Goal: Communication & Community: Share content

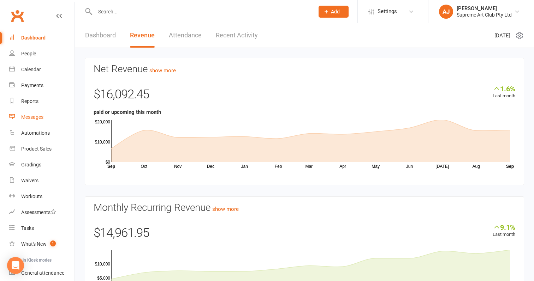
click at [29, 115] on div "Messages" at bounding box center [32, 117] width 22 height 6
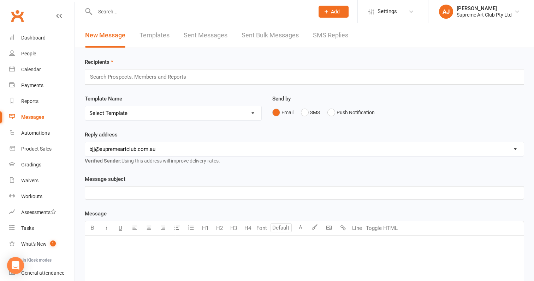
click at [163, 79] on input "text" at bounding box center [141, 76] width 104 height 9
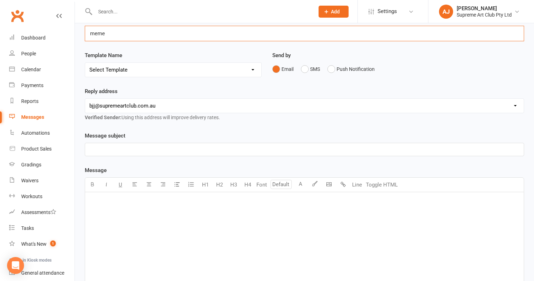
scroll to position [43, 0]
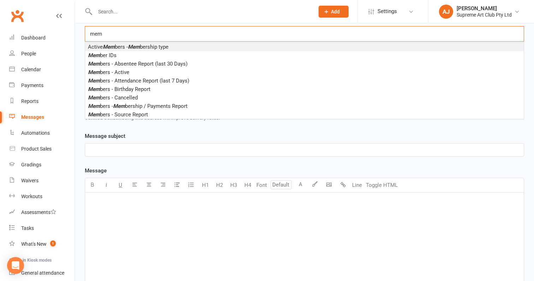
type input "mem"
click at [117, 47] on span "Active Mem bers - Mem bership type" at bounding box center [128, 47] width 81 height 6
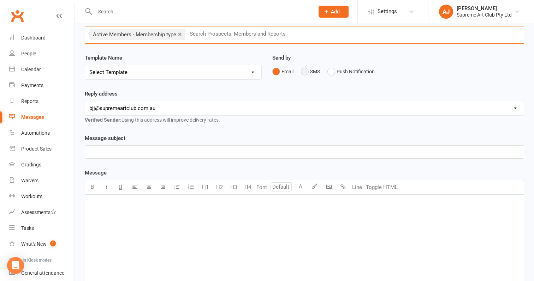
click at [308, 70] on button "SMS" at bounding box center [310, 71] width 19 height 13
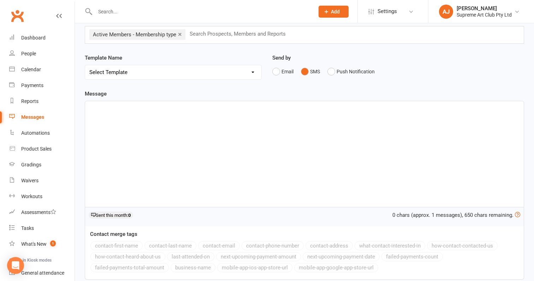
click at [114, 116] on div "﻿" at bounding box center [304, 154] width 439 height 106
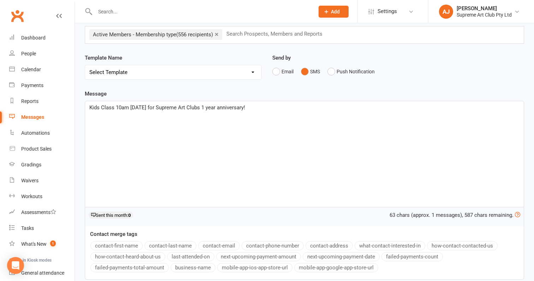
click at [117, 106] on span "Kids Class 10am [DATE] for Supreme Art Clubs 1 year anniversary!" at bounding box center [167, 108] width 156 height 6
click at [267, 108] on p "Kids Class is at 10am [DATE] for Supreme Art Clubs 1 year anniversary!" at bounding box center [304, 107] width 430 height 8
click at [197, 268] on button "business-name" at bounding box center [193, 267] width 45 height 9
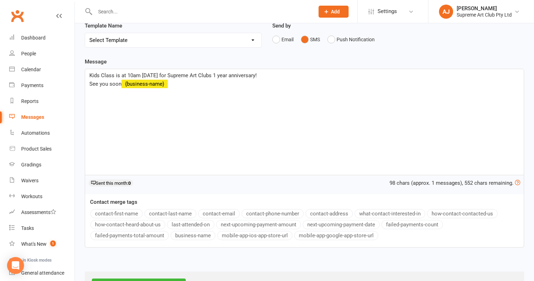
click at [204, 75] on span "Kids Class is at 10am [DATE] for Supreme Art Clubs 1 year anniversary!" at bounding box center [172, 75] width 167 height 6
click at [90, 75] on span "Kids Class is at 10am [DATE] for Supreme Art Club's 1 year anniversary!" at bounding box center [173, 75] width 168 height 6
click at [114, 75] on span "Kids Class is at 10am [DATE] for Supreme Art Club's 1 year anniversary!" at bounding box center [173, 75] width 168 height 6
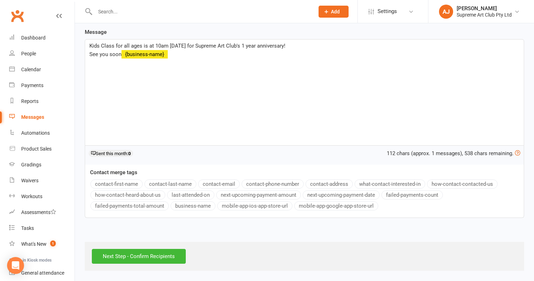
scroll to position [111, 0]
click at [156, 251] on input "Next Step - Confirm Recipients" at bounding box center [139, 256] width 94 height 15
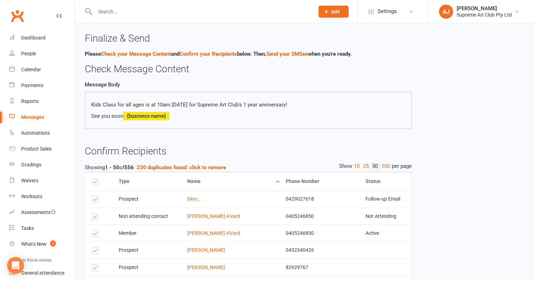
scroll to position [36, 0]
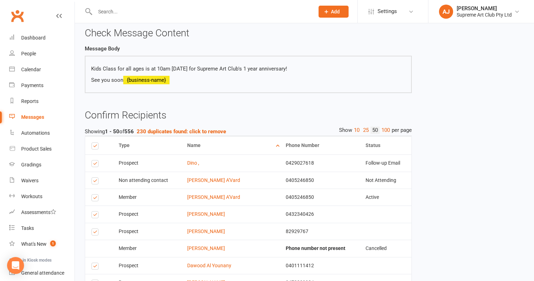
click at [95, 143] on label at bounding box center [96, 145] width 10 height 5
click at [95, 143] on input "checkbox" at bounding box center [93, 143] width 5 height 0
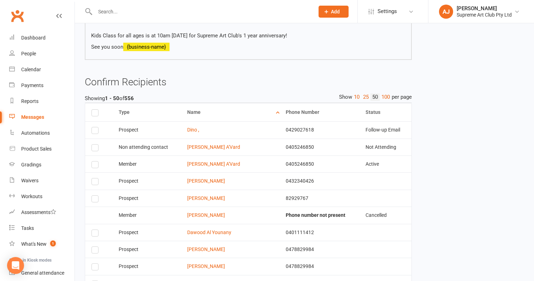
click at [96, 149] on label at bounding box center [96, 149] width 10 height 0
click at [96, 145] on input "checkbox" at bounding box center [93, 145] width 5 height 0
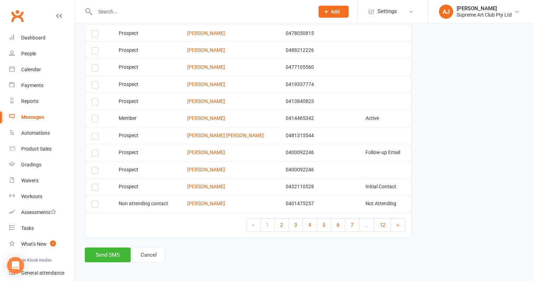
scroll to position [832, 0]
click at [278, 219] on link "2" at bounding box center [281, 225] width 14 height 13
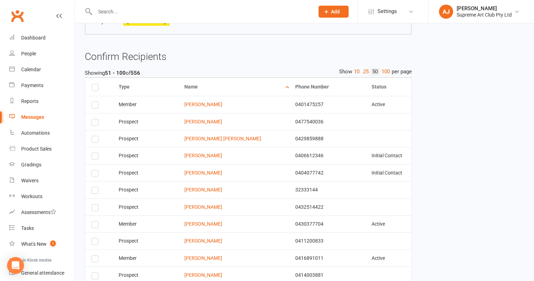
scroll to position [98, 0]
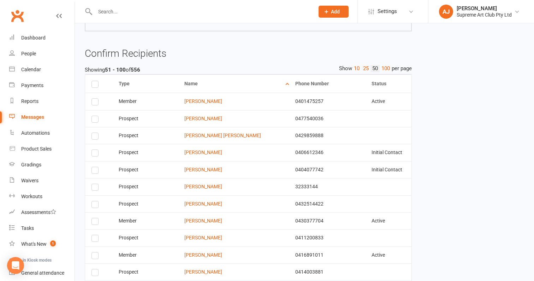
click at [94, 103] on label at bounding box center [96, 103] width 10 height 0
click at [94, 99] on input "checkbox" at bounding box center [93, 99] width 5 height 0
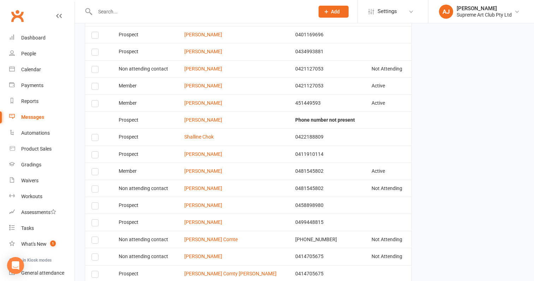
scroll to position [592, 0]
click at [94, 87] on label at bounding box center [96, 87] width 10 height 0
click at [94, 83] on input "checkbox" at bounding box center [93, 83] width 5 height 0
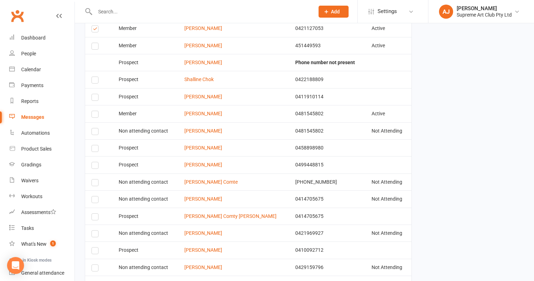
scroll to position [650, 0]
click at [94, 132] on label at bounding box center [96, 132] width 10 height 0
click at [94, 128] on input "checkbox" at bounding box center [93, 128] width 5 height 0
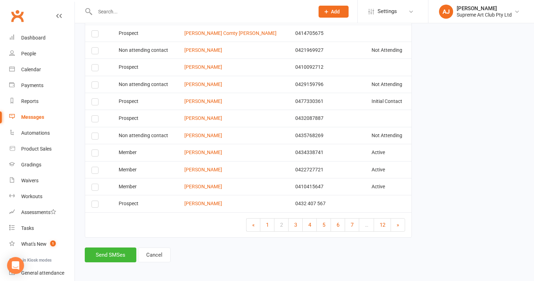
scroll to position [832, 0]
click at [96, 155] on label at bounding box center [96, 155] width 10 height 0
click at [96, 150] on input "checkbox" at bounding box center [93, 150] width 5 height 0
click at [294, 223] on span "3" at bounding box center [295, 226] width 3 height 6
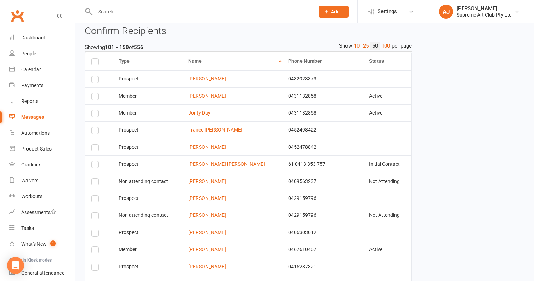
scroll to position [122, 0]
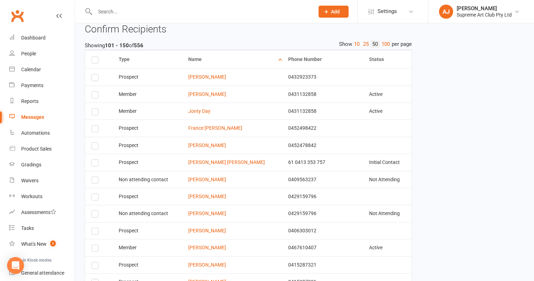
click at [94, 96] on label at bounding box center [96, 96] width 10 height 0
click at [94, 92] on input "checkbox" at bounding box center [93, 92] width 5 height 0
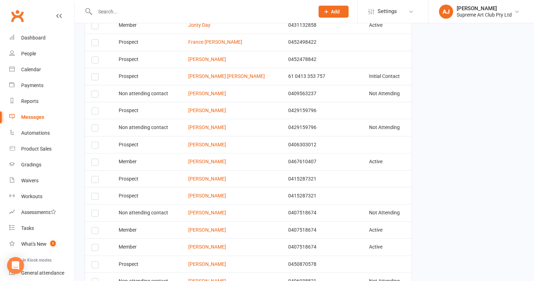
scroll to position [214, 0]
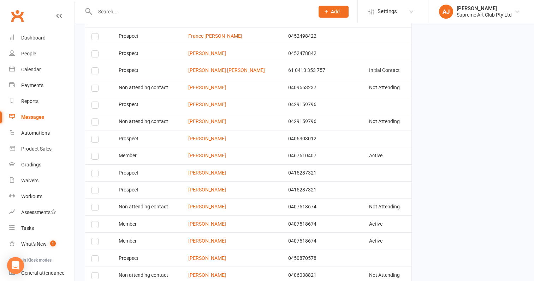
click at [97, 89] on label at bounding box center [96, 89] width 10 height 0
click at [96, 85] on input "checkbox" at bounding box center [93, 85] width 5 height 0
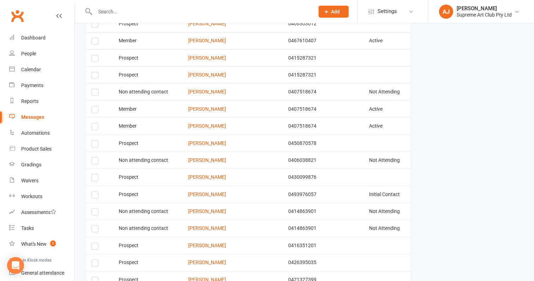
scroll to position [329, 0]
click at [94, 129] on label at bounding box center [96, 129] width 10 height 0
click at [94, 124] on input "checkbox" at bounding box center [93, 124] width 5 height 0
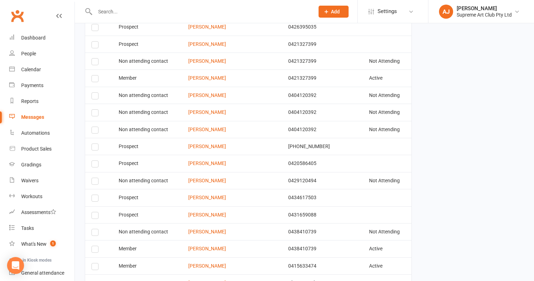
scroll to position [570, 0]
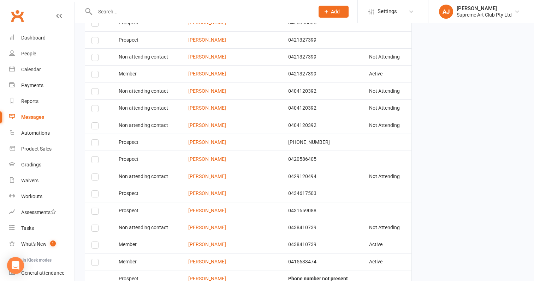
click at [96, 76] on label at bounding box center [96, 76] width 10 height 0
click at [96, 71] on input "checkbox" at bounding box center [93, 71] width 5 height 0
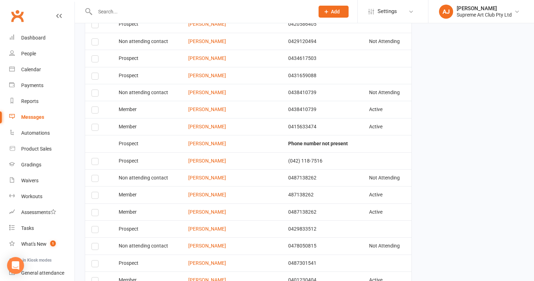
scroll to position [707, 0]
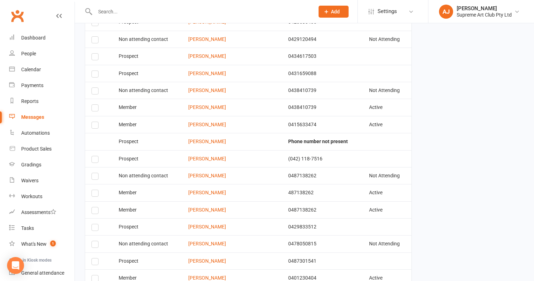
click at [92, 109] on label at bounding box center [96, 109] width 10 height 0
click at [92, 105] on input "checkbox" at bounding box center [93, 105] width 5 height 0
click at [95, 178] on label at bounding box center [96, 178] width 10 height 0
click at [95, 173] on input "checkbox" at bounding box center [93, 173] width 5 height 0
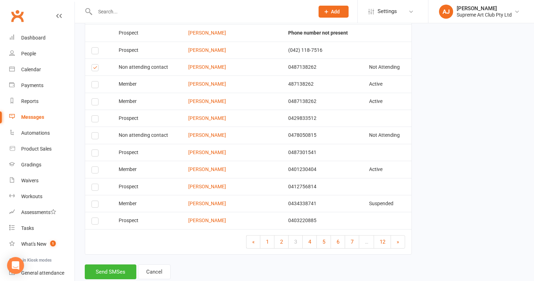
scroll to position [816, 0]
click at [309, 239] on span "4" at bounding box center [309, 242] width 3 height 6
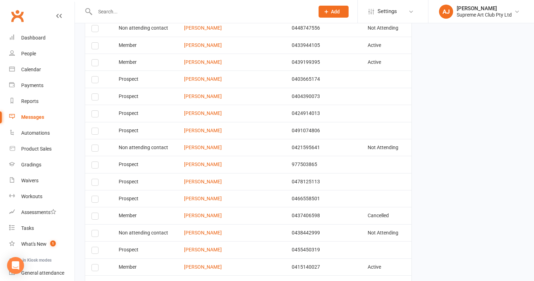
scroll to position [351, 0]
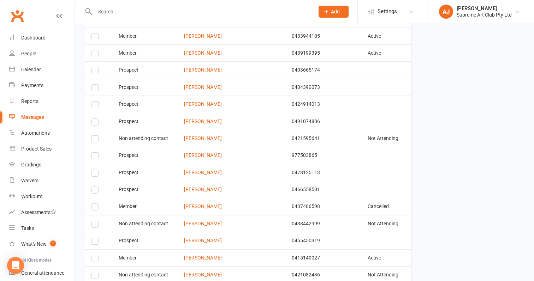
click at [98, 55] on label at bounding box center [96, 55] width 10 height 0
click at [96, 51] on input "checkbox" at bounding box center [93, 51] width 5 height 0
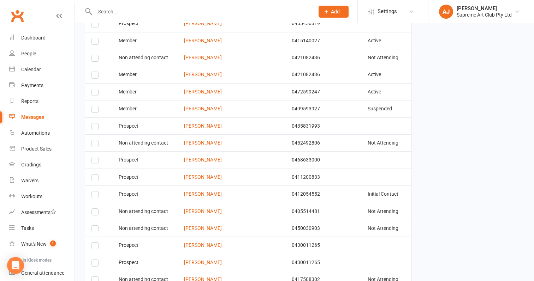
scroll to position [569, 0]
click at [96, 59] on label at bounding box center [96, 59] width 10 height 0
click at [96, 55] on input "checkbox" at bounding box center [93, 55] width 5 height 0
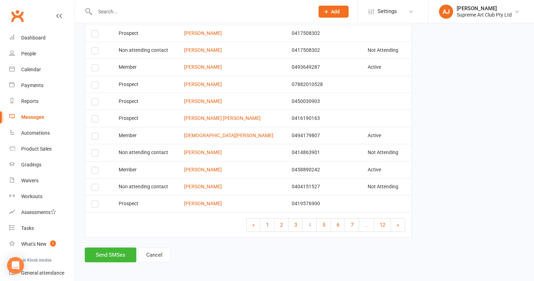
scroll to position [832, 0]
click at [322, 223] on span "5" at bounding box center [323, 226] width 3 height 6
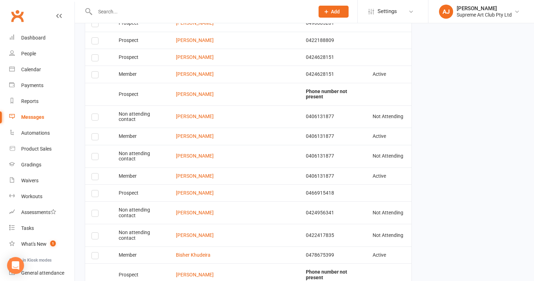
scroll to position [523, 0]
click at [96, 118] on label at bounding box center [96, 118] width 10 height 0
click at [96, 114] on input "checkbox" at bounding box center [93, 114] width 5 height 0
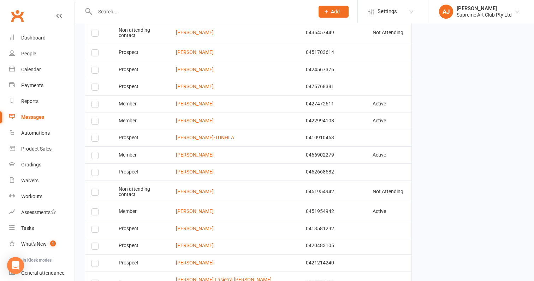
scroll to position [832, 0]
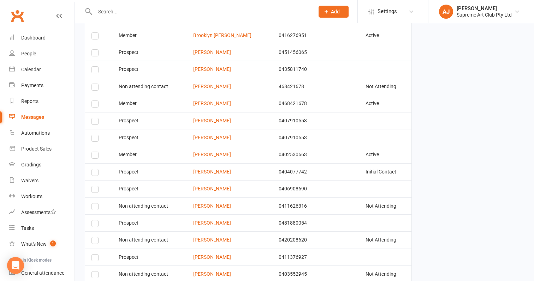
scroll to position [266, 0]
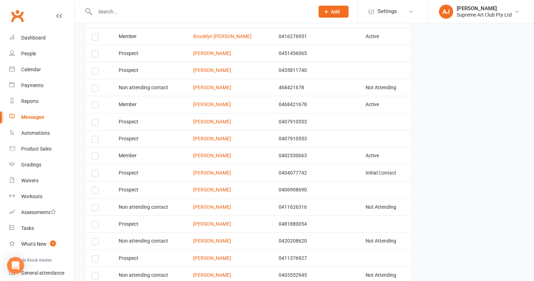
click at [94, 89] on label at bounding box center [96, 89] width 10 height 0
click at [94, 85] on input "checkbox" at bounding box center [93, 85] width 5 height 0
click at [92, 89] on label at bounding box center [96, 89] width 10 height 0
click at [92, 85] on input "checkbox" at bounding box center [93, 85] width 5 height 0
click at [93, 106] on label at bounding box center [96, 106] width 10 height 0
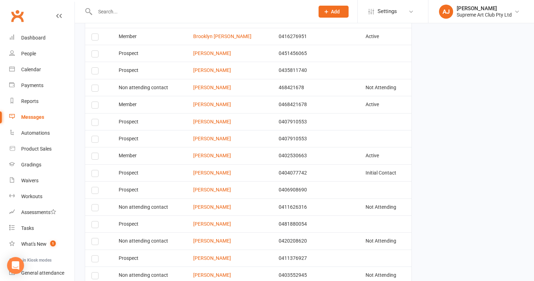
click at [93, 102] on input "checkbox" at bounding box center [93, 102] width 5 height 0
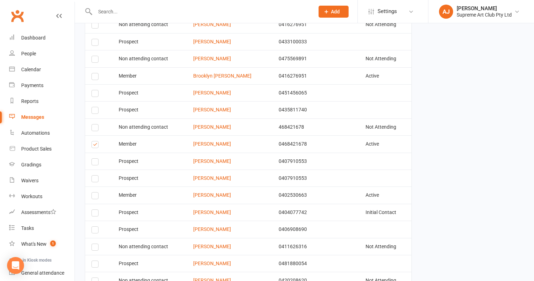
scroll to position [223, 0]
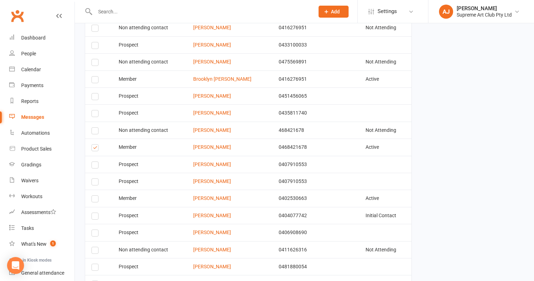
click at [94, 98] on label at bounding box center [96, 98] width 10 height 0
click at [94, 94] on input "checkbox" at bounding box center [93, 94] width 5 height 0
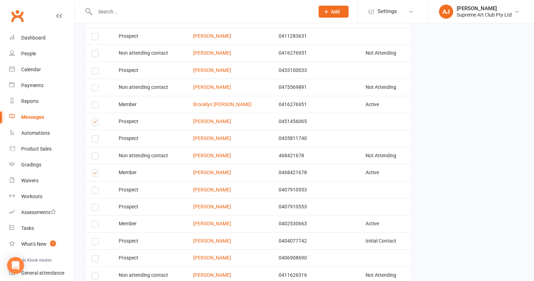
scroll to position [194, 0]
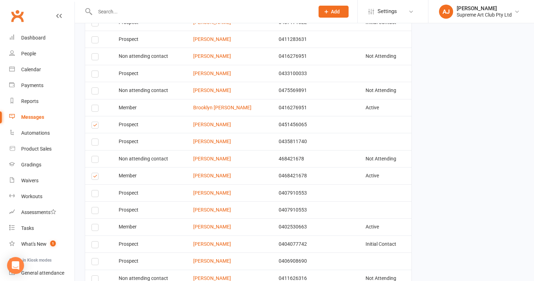
click at [93, 58] on label at bounding box center [96, 58] width 10 height 0
click at [93, 54] on input "checkbox" at bounding box center [93, 54] width 5 height 0
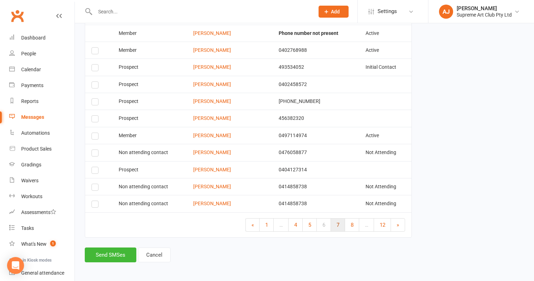
scroll to position [832, 0]
click at [334, 221] on link "7" at bounding box center [338, 225] width 14 height 13
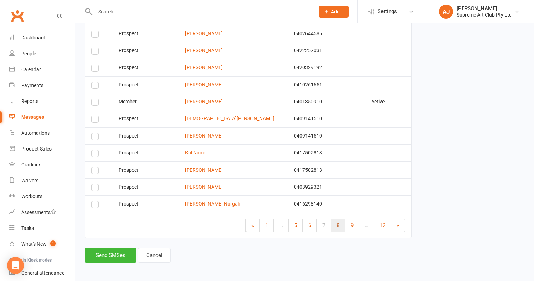
click at [337, 223] on span "8" at bounding box center [338, 226] width 3 height 6
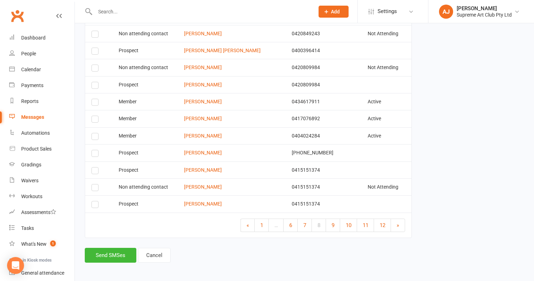
click at [94, 120] on label at bounding box center [96, 120] width 10 height 0
click at [94, 116] on input "checkbox" at bounding box center [93, 116] width 5 height 0
click at [336, 219] on link "9" at bounding box center [333, 225] width 14 height 13
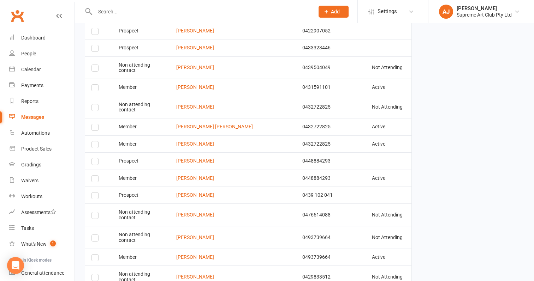
scroll to position [703, 0]
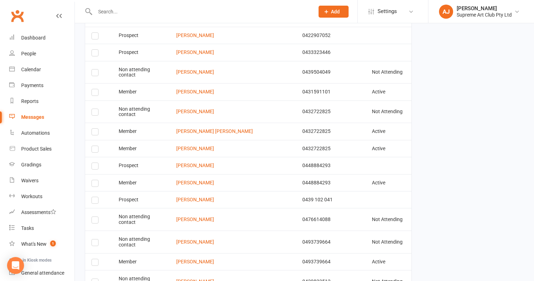
click at [96, 264] on label at bounding box center [96, 264] width 10 height 0
click at [96, 260] on input "checkbox" at bounding box center [93, 260] width 5 height 0
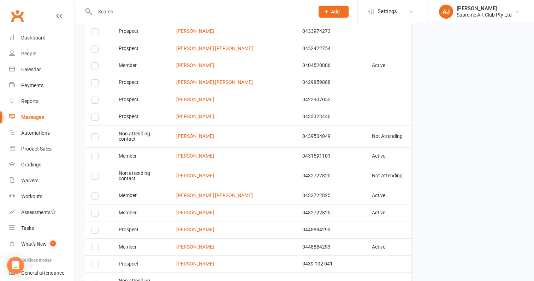
scroll to position [639, 0]
click at [94, 215] on label at bounding box center [96, 215] width 10 height 0
click at [94, 211] on input "checkbox" at bounding box center [93, 211] width 5 height 0
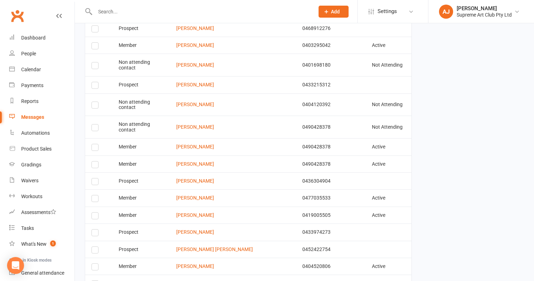
scroll to position [432, 0]
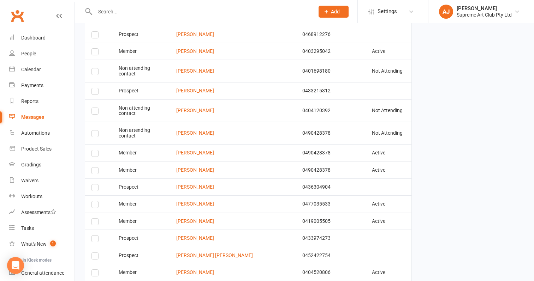
click at [94, 155] on label at bounding box center [96, 155] width 10 height 0
click at [94, 150] on input "checkbox" at bounding box center [93, 150] width 5 height 0
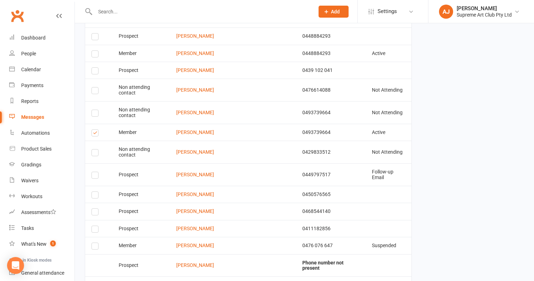
scroll to position [832, 0]
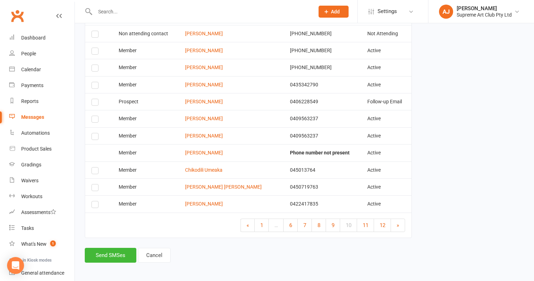
click at [94, 206] on label at bounding box center [96, 206] width 10 height 0
click at [94, 202] on input "checkbox" at bounding box center [93, 202] width 5 height 0
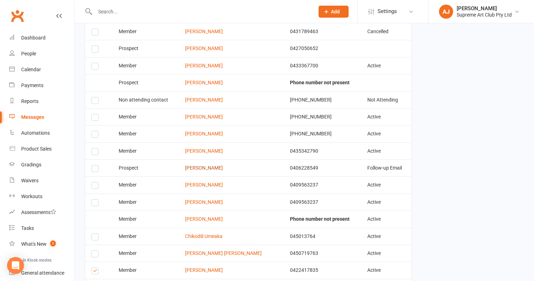
scroll to position [754, 0]
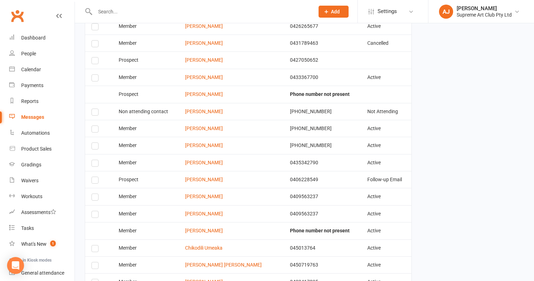
click at [93, 147] on label at bounding box center [96, 147] width 10 height 0
click at [93, 143] on input "checkbox" at bounding box center [93, 143] width 5 height 0
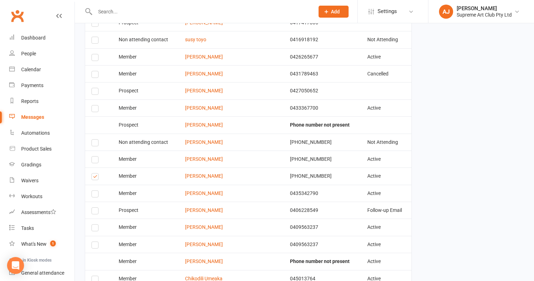
scroll to position [690, 0]
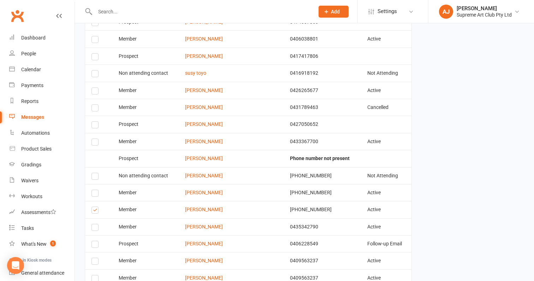
click at [97, 143] on label at bounding box center [96, 143] width 10 height 0
click at [96, 139] on input "checkbox" at bounding box center [93, 139] width 5 height 0
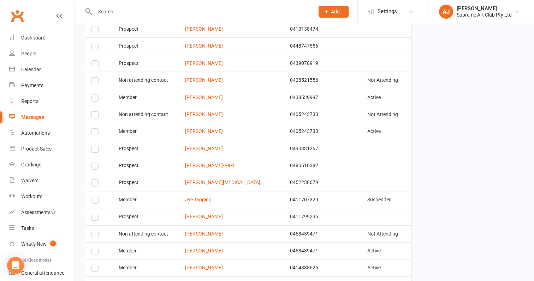
scroll to position [375, 0]
click at [96, 134] on label at bounding box center [96, 134] width 10 height 0
click at [96, 129] on input "checkbox" at bounding box center [93, 129] width 5 height 0
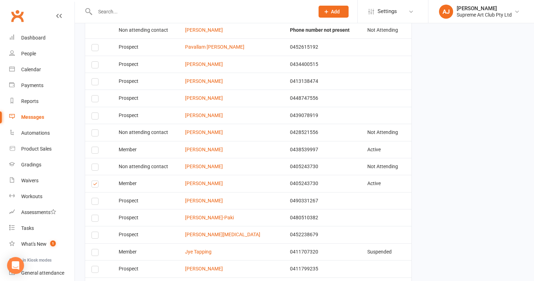
scroll to position [322, 0]
click at [95, 135] on label at bounding box center [96, 135] width 10 height 0
click at [95, 131] on input "checkbox" at bounding box center [93, 131] width 5 height 0
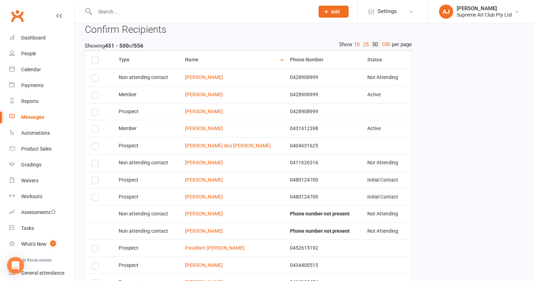
scroll to position [121, 0]
click at [95, 80] on label at bounding box center [96, 80] width 10 height 0
click at [95, 76] on input "checkbox" at bounding box center [93, 76] width 5 height 0
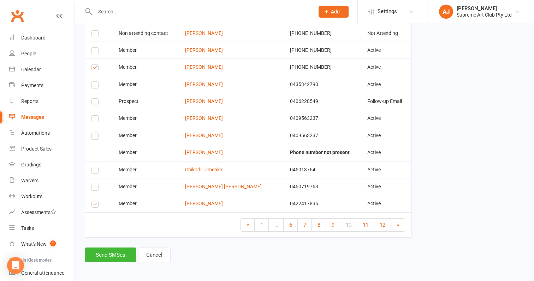
scroll to position [832, 0]
click at [368, 223] on span "11" at bounding box center [366, 226] width 6 height 6
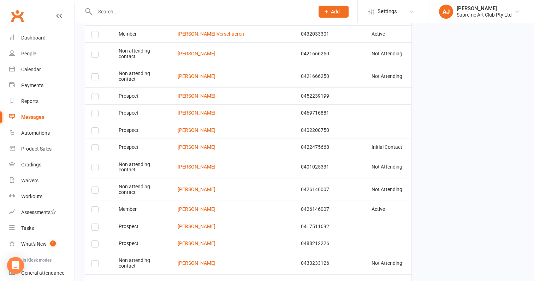
scroll to position [446, 0]
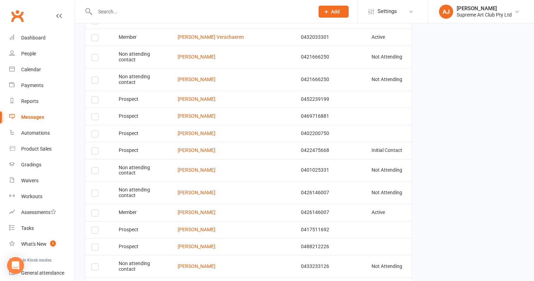
click at [93, 195] on label at bounding box center [96, 195] width 10 height 0
click at [93, 190] on input "checkbox" at bounding box center [93, 190] width 5 height 0
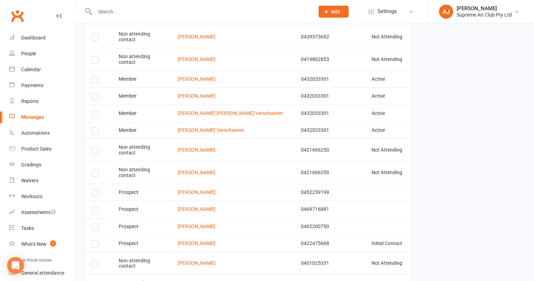
scroll to position [349, 0]
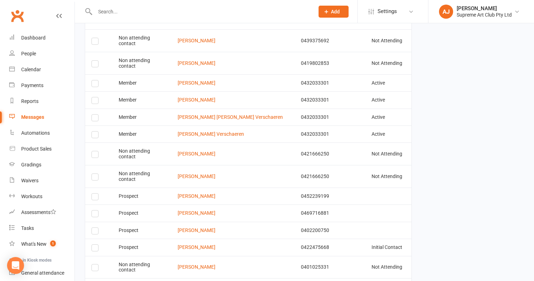
click at [93, 85] on label at bounding box center [96, 85] width 10 height 0
click at [93, 81] on input "checkbox" at bounding box center [93, 81] width 5 height 0
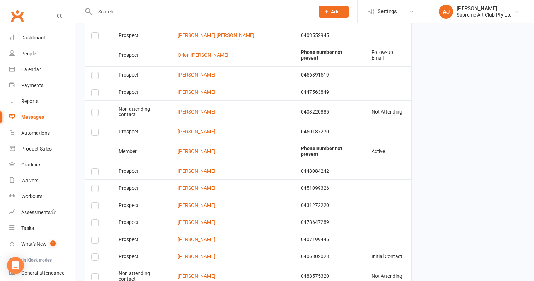
scroll to position [832, 0]
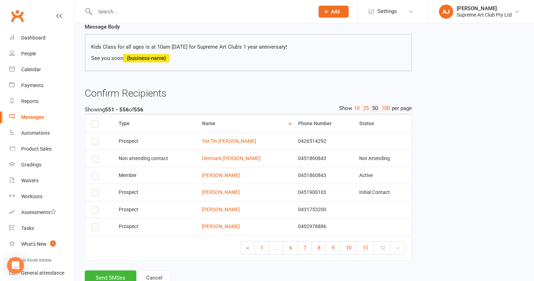
scroll to position [69, 0]
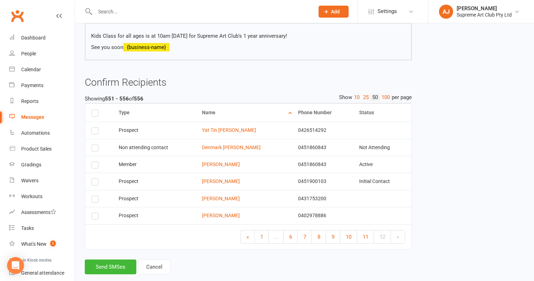
click at [95, 149] on label at bounding box center [96, 149] width 10 height 0
click at [95, 145] on input "checkbox" at bounding box center [93, 145] width 5 height 0
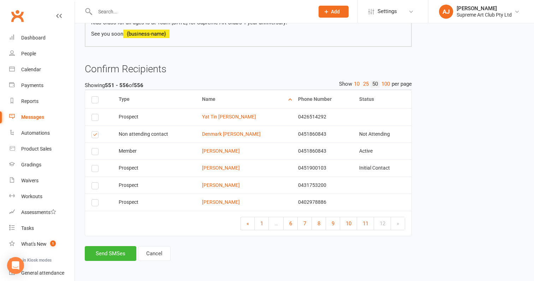
scroll to position [87, 0]
click at [112, 247] on button "Send SMSes" at bounding box center [111, 254] width 52 height 15
